Goal: Information Seeking & Learning: Compare options

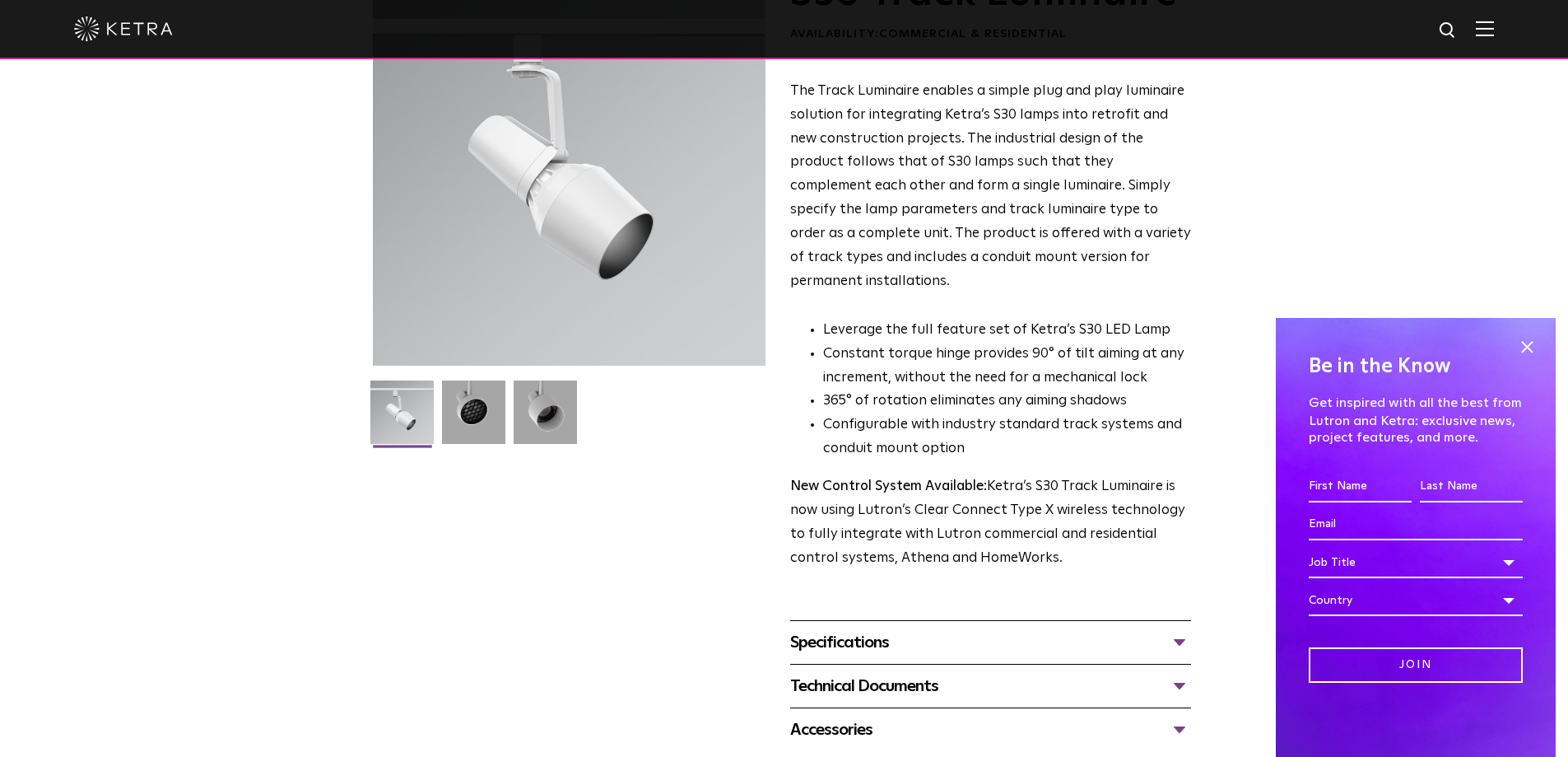
scroll to position [247, 0]
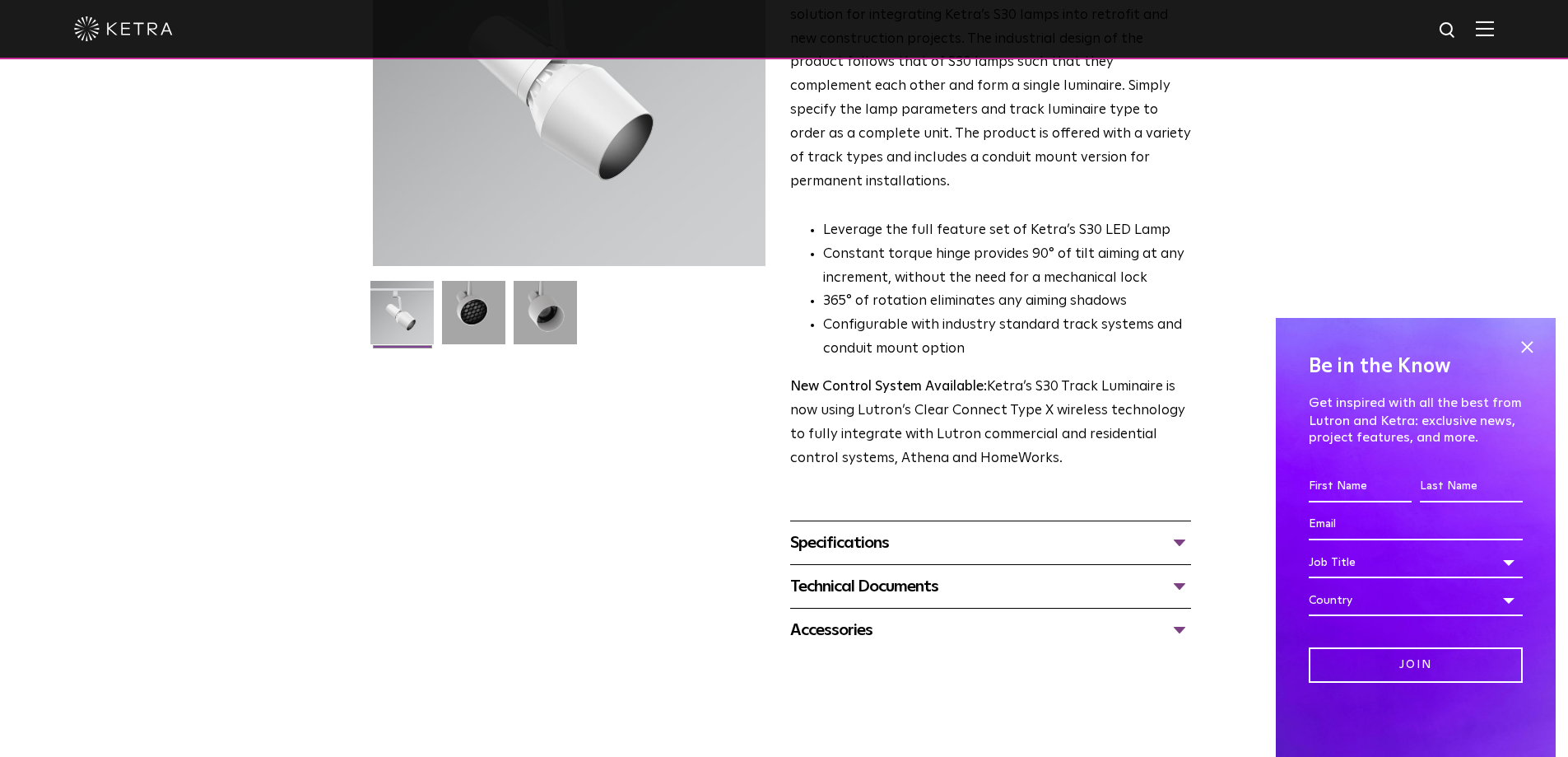
click at [878, 529] on div "Specifications" at bounding box center [991, 542] width 401 height 27
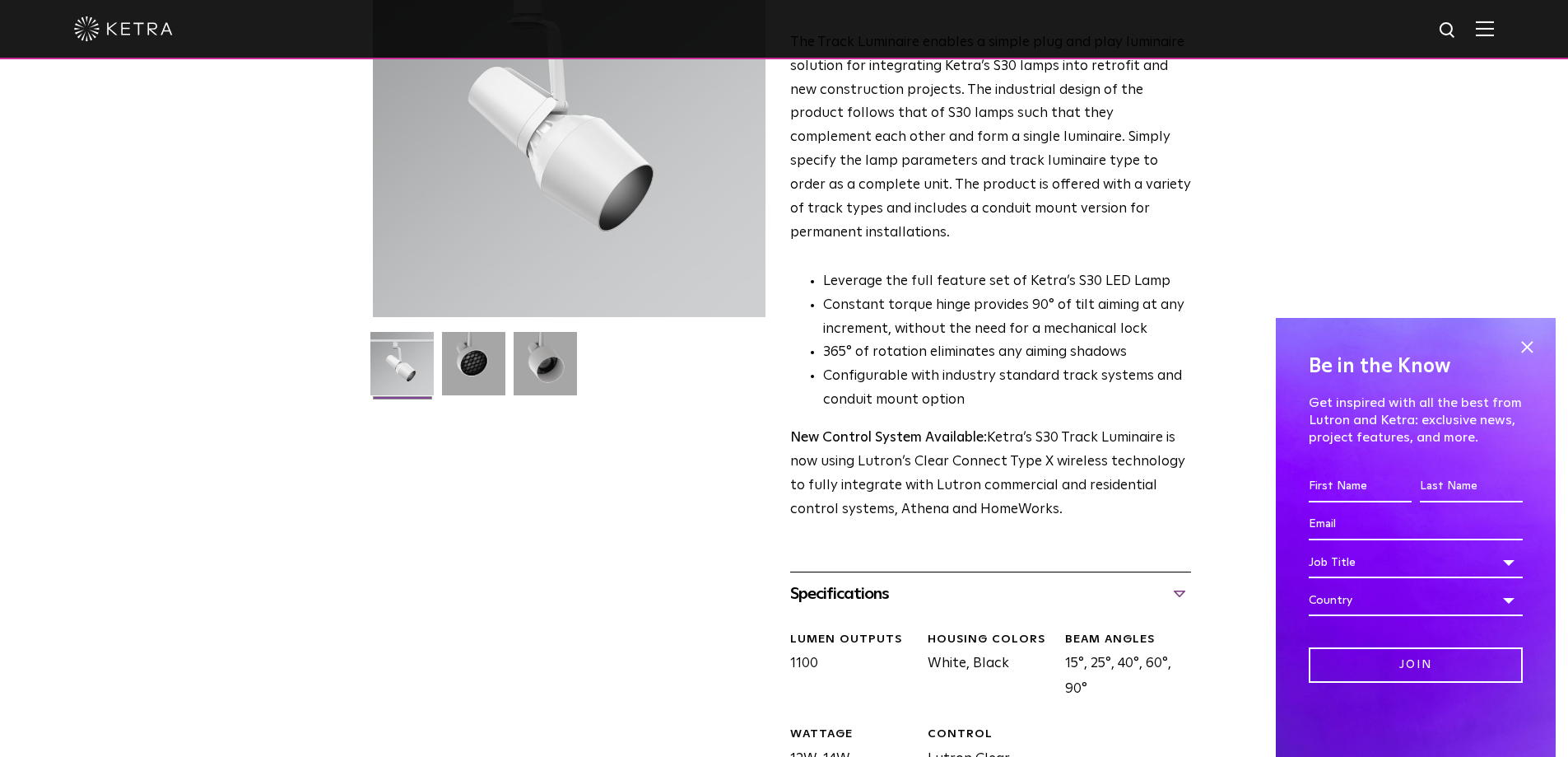
scroll to position [0, 0]
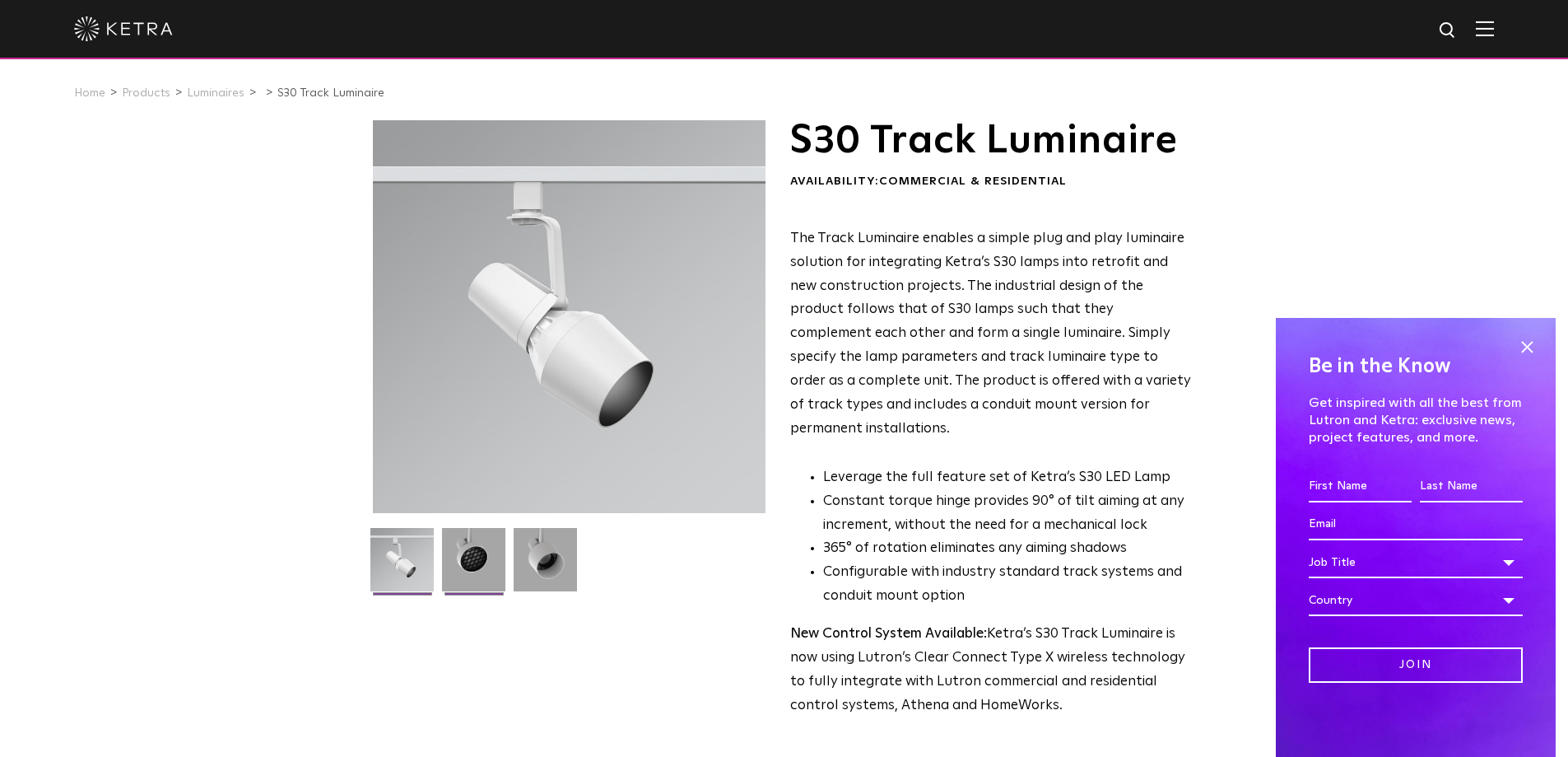
click at [477, 550] on img at bounding box center [473, 566] width 63 height 75
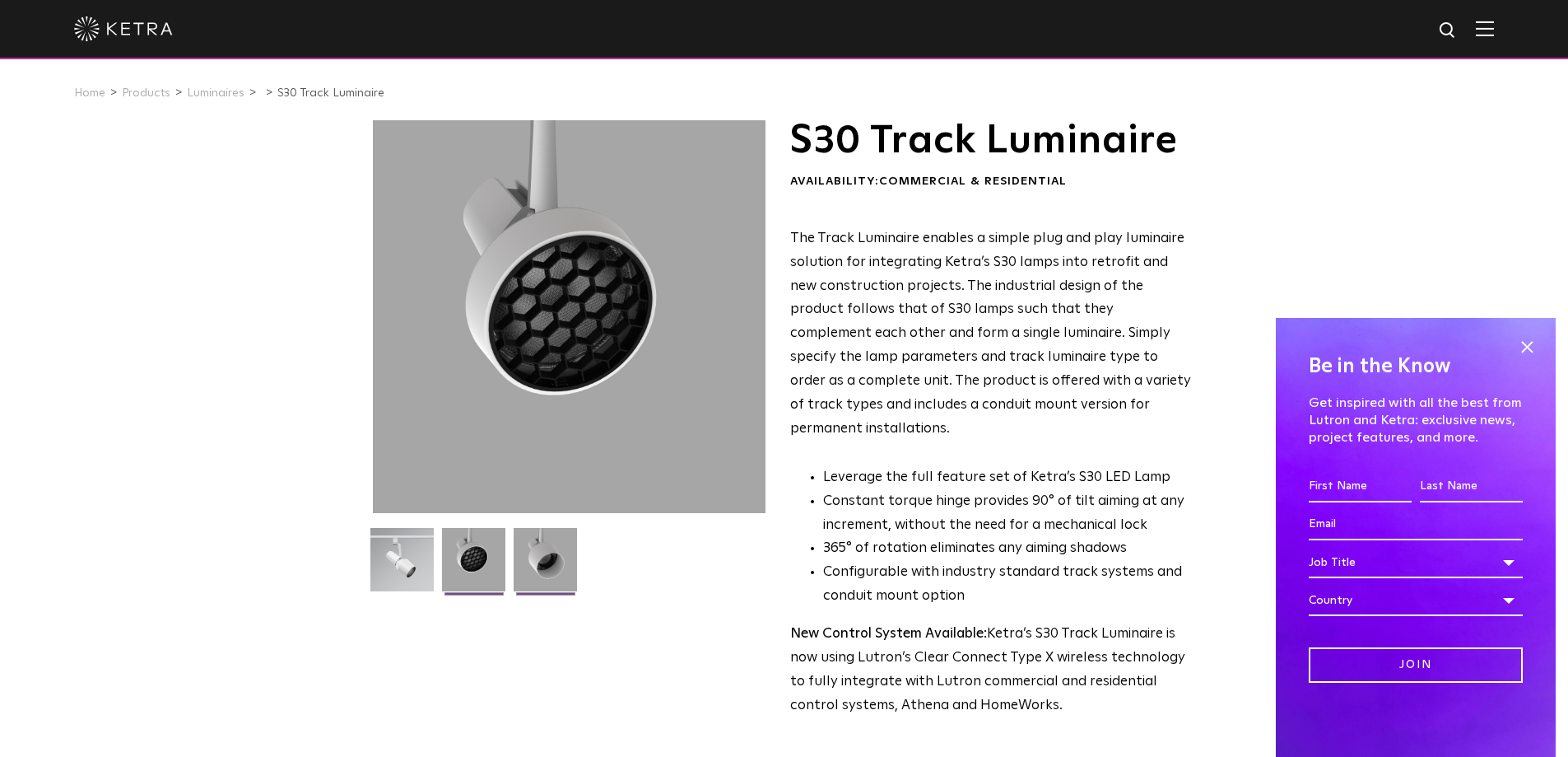
click at [515, 555] on img at bounding box center [545, 566] width 63 height 75
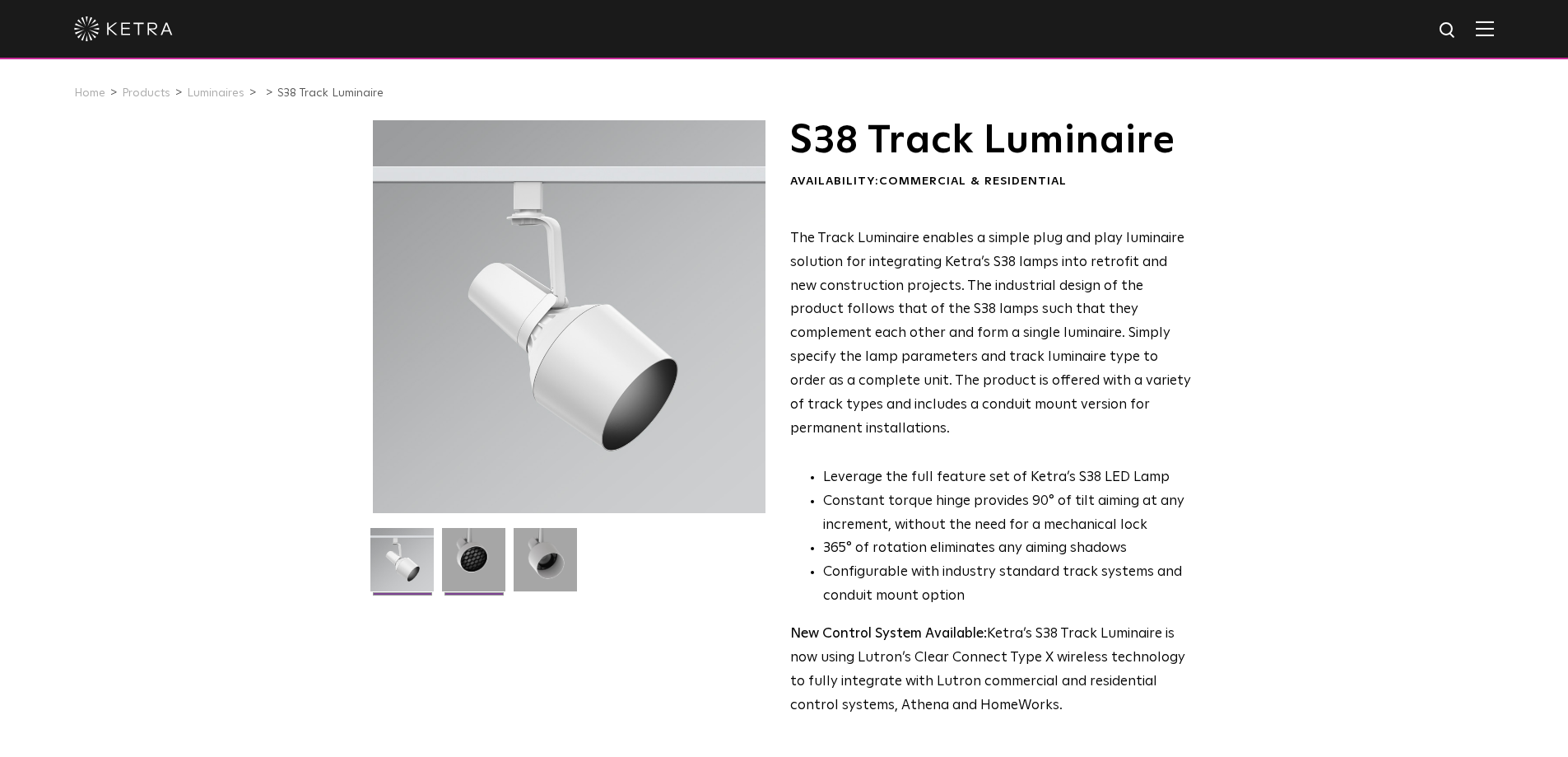
click at [465, 551] on img at bounding box center [473, 566] width 63 height 75
